Goal: Task Accomplishment & Management: Manage account settings

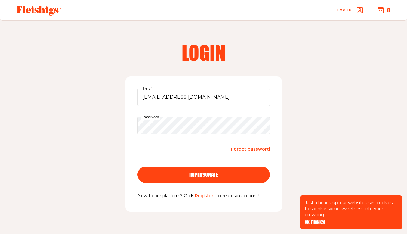
click at [205, 172] on span "impersonate" at bounding box center [203, 168] width 29 height 5
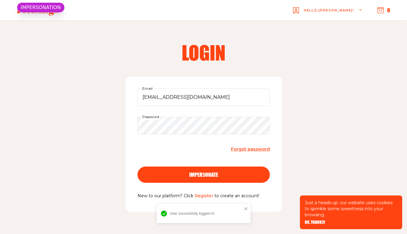
click at [315, 220] on span "OK, THANKS!" at bounding box center [315, 218] width 20 height 4
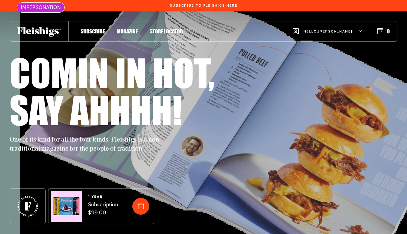
click at [348, 33] on span "Hello, Sheri !" at bounding box center [329, 36] width 51 height 14
click at [335, 61] on span "My Account" at bounding box center [318, 59] width 33 height 7
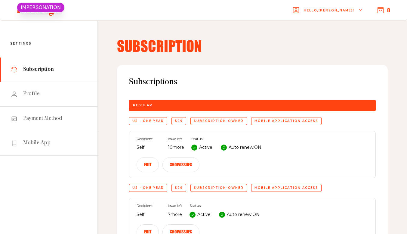
click at [159, 157] on button "Edit" at bounding box center [148, 164] width 22 height 15
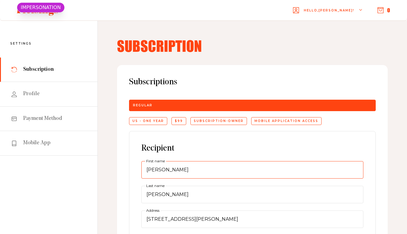
click at [186, 169] on input "[PERSON_NAME]" at bounding box center [252, 169] width 222 height 17
paste input "[PERSON_NAME]"
click at [181, 172] on input "[PERSON_NAME]" at bounding box center [252, 169] width 222 height 17
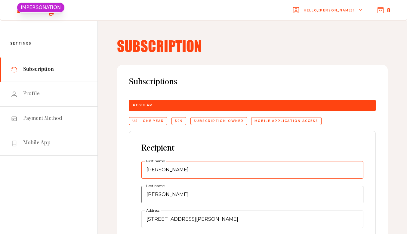
type input "[PERSON_NAME]"
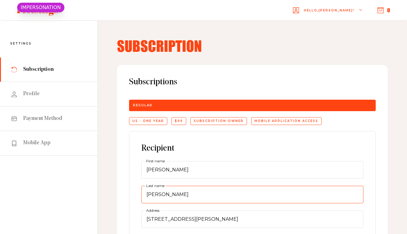
click at [181, 194] on input "[PERSON_NAME]" at bounding box center [252, 194] width 222 height 17
paste input "[PERSON_NAME]"
type input "[PERSON_NAME]"
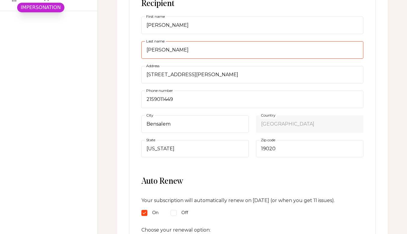
scroll to position [148, 0]
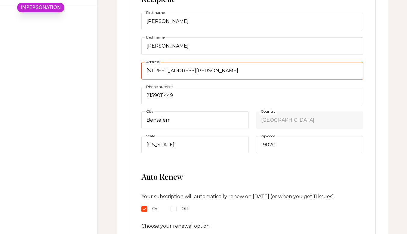
click at [242, 73] on input "[STREET_ADDRESS][PERSON_NAME]" at bounding box center [252, 70] width 222 height 17
paste input "[STREET_ADDRESS][US_STATE]"
click at [286, 71] on input "[STREET_ADDRESS][US_STATE]" at bounding box center [252, 70] width 222 height 17
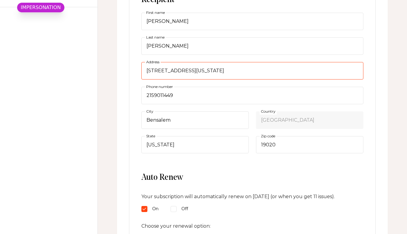
click at [286, 71] on input "[STREET_ADDRESS][US_STATE]" at bounding box center [252, 70] width 222 height 17
type input "[STREET_ADDRESS][US_STATE]"
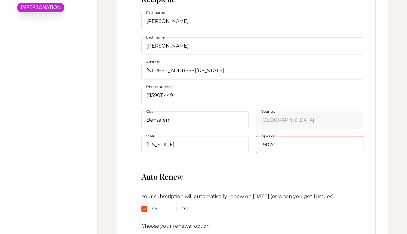
click at [285, 148] on input "19020" at bounding box center [309, 144] width 107 height 17
paste input "85014"
type input "85014"
click at [191, 145] on select "Select state... [US_STATE] [US_STATE] [US_STATE] [US_STATE] [US_STATE] [US_STAT…" at bounding box center [194, 144] width 107 height 17
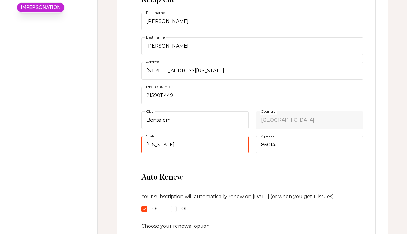
select select "[US_STATE]"
click at [141, 136] on select "Select state... [US_STATE] [US_STATE] [US_STATE] [US_STATE] [US_STATE] [US_STAT…" at bounding box center [194, 144] width 107 height 17
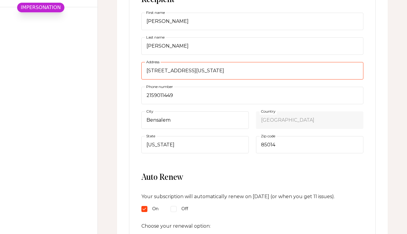
click at [249, 71] on input "[STREET_ADDRESS][US_STATE]" at bounding box center [252, 70] width 222 height 17
type input "[STREET_ADDRESS][US_STATE]"
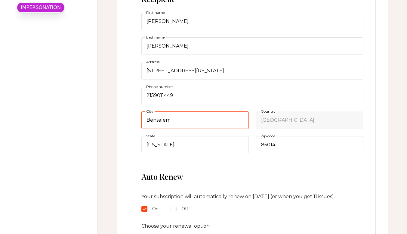
click at [199, 123] on input "Bensalem" at bounding box center [194, 119] width 107 height 17
paste input "Phoenix"
type input "Phoenix"
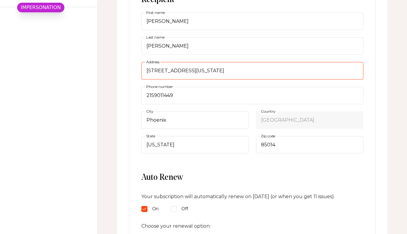
click at [271, 69] on input "[STREET_ADDRESS][US_STATE]" at bounding box center [252, 70] width 222 height 17
type input "[STREET_ADDRESS]"
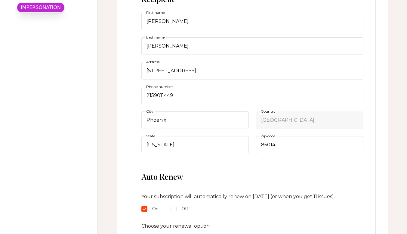
click at [172, 209] on input "Off" at bounding box center [174, 209] width 6 height 6
radio input "true"
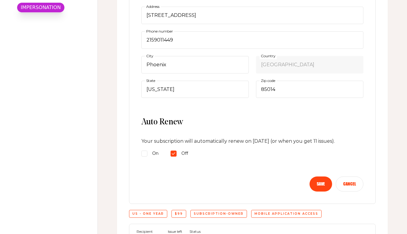
scroll to position [213, 0]
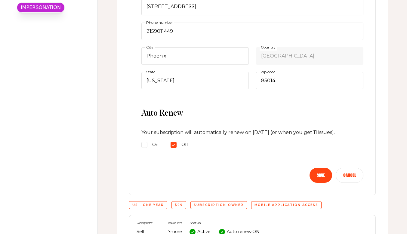
click at [322, 178] on button "Save" at bounding box center [321, 175] width 23 height 15
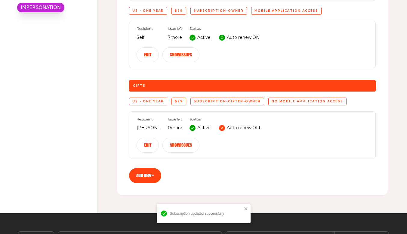
scroll to position [0, 0]
